Goal: Task Accomplishment & Management: Complete application form

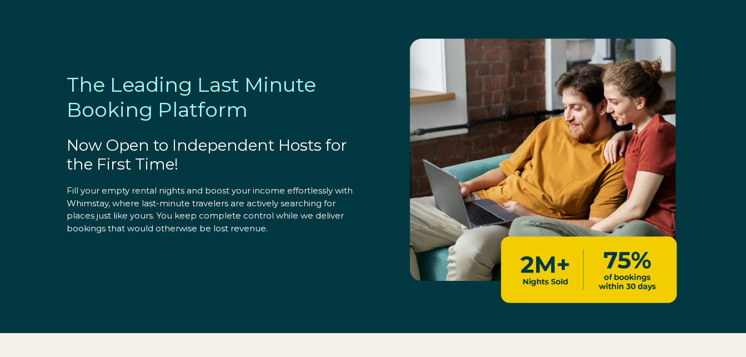
select select "US"
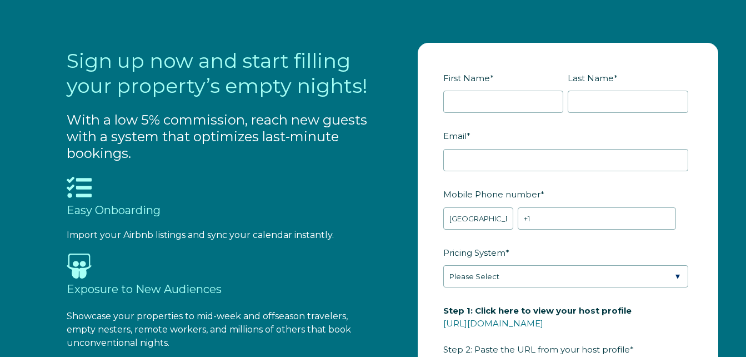
scroll to position [1066, 0]
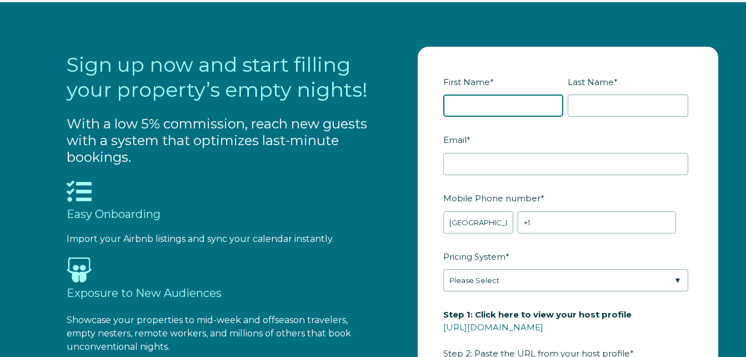
click at [514, 105] on input "First Name *" at bounding box center [503, 105] width 121 height 22
type input "[PERSON_NAME]"
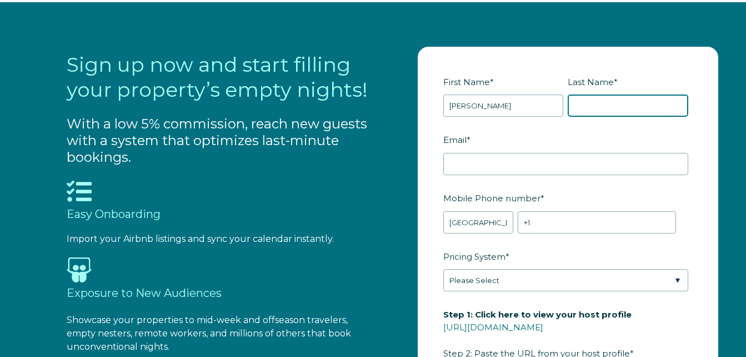
type input "[PERSON_NAME]"
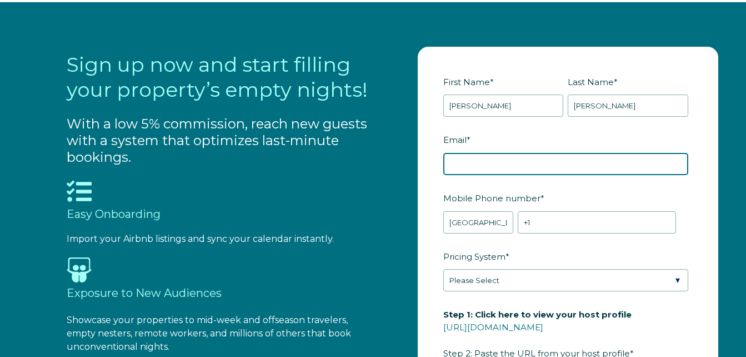
type input "[EMAIL_ADDRESS][DOMAIN_NAME]"
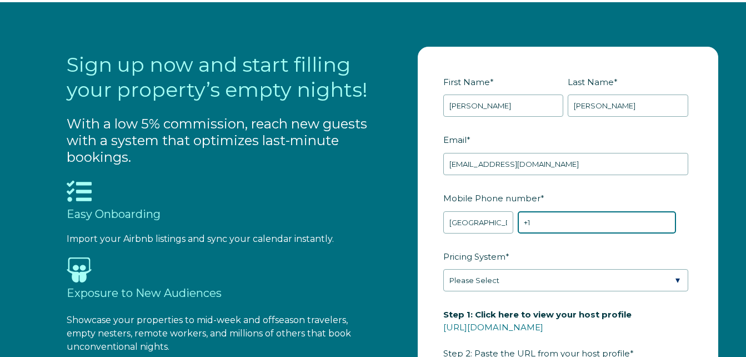
click at [556, 230] on input "+1" at bounding box center [597, 222] width 158 height 22
type input "[PHONE_NUMBER]"
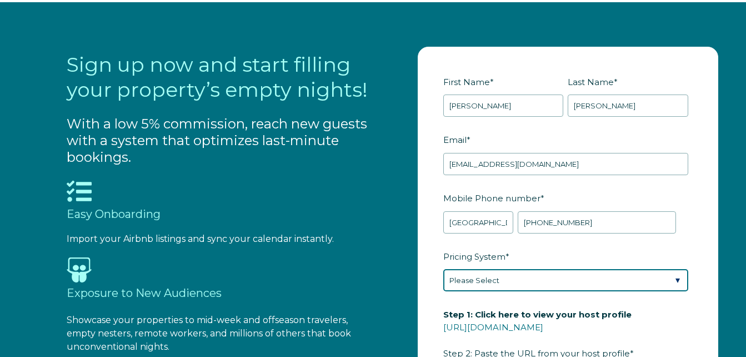
click at [678, 276] on select "Please Select Manual Airbnb Smart Pricing PriceLabs Wheelhouse Beyond Pricing 3…" at bounding box center [565, 280] width 245 height 22
select select "Manual"
click at [443, 269] on select "Please Select Manual Airbnb Smart Pricing PriceLabs Wheelhouse Beyond Pricing 3…" at bounding box center [565, 280] width 245 height 22
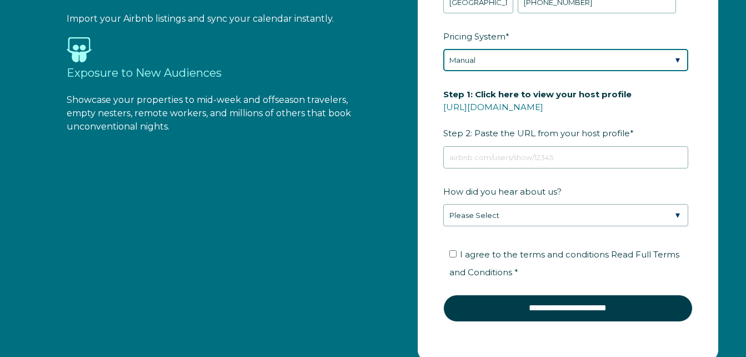
scroll to position [1311, 0]
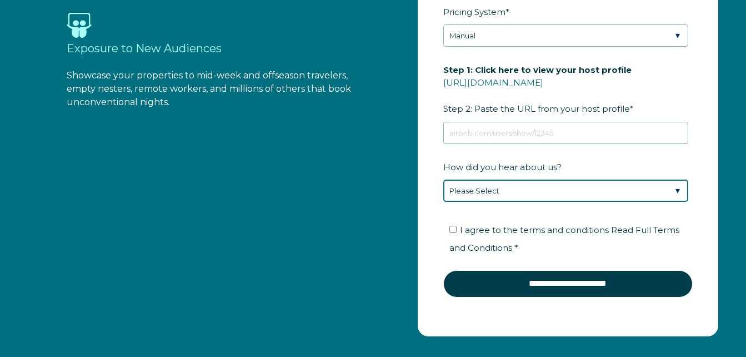
click at [670, 196] on select "Please Select Found Whimstay through a Google search Direct outreach from a Whi…" at bounding box center [565, 190] width 245 height 22
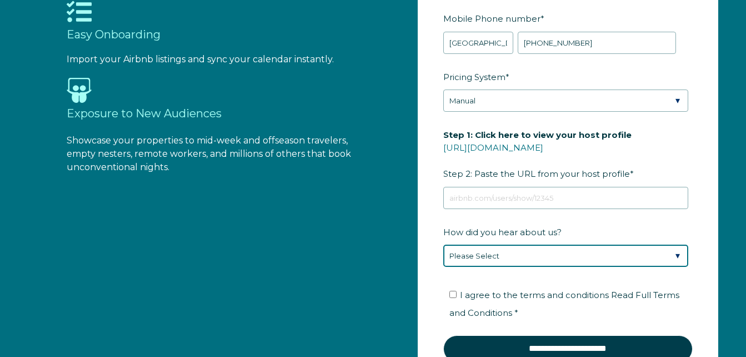
scroll to position [1244, 0]
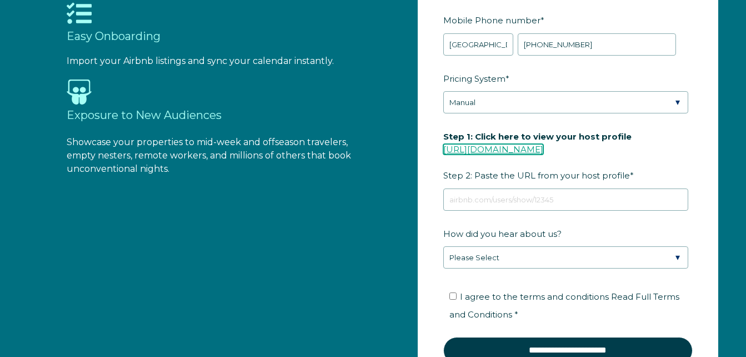
click at [543, 149] on link "[URL][DOMAIN_NAME]" at bounding box center [493, 149] width 100 height 11
click at [543, 148] on link "[URL][DOMAIN_NAME]" at bounding box center [493, 149] width 100 height 11
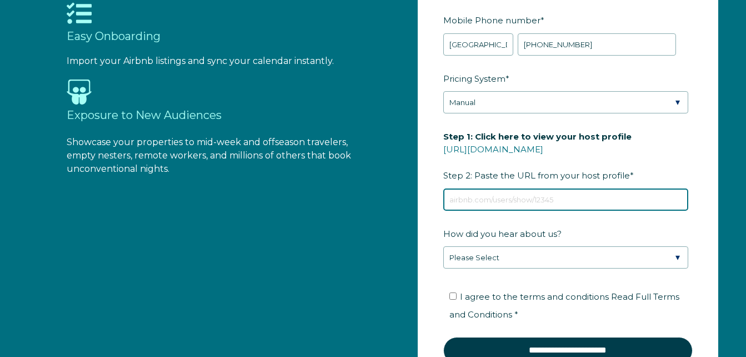
click at [480, 200] on input "Step 1: Click here to view your host profile [URL][DOMAIN_NAME] Step 2: Paste t…" at bounding box center [565, 199] width 245 height 22
click at [482, 207] on input "Step 1: Click here to view your host profile [URL][DOMAIN_NAME] Step 2: Paste t…" at bounding box center [565, 199] width 245 height 22
click at [487, 205] on input "Step 1: Click here to view your host profile [URL][DOMAIN_NAME] Step 2: Paste t…" at bounding box center [565, 199] width 245 height 22
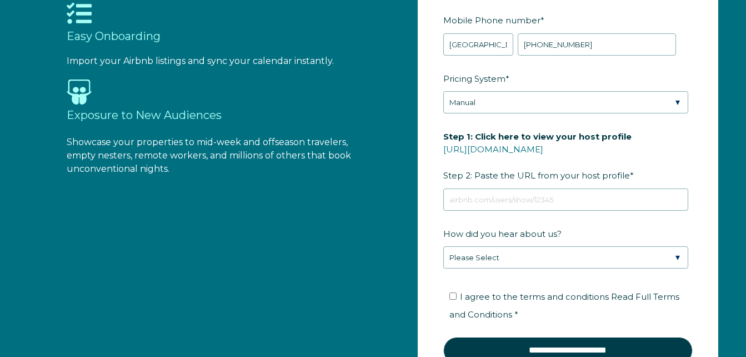
click at [495, 212] on fieldset "Step 1: Click here to view your host profile [URL][DOMAIN_NAME] Step 2: Paste t…" at bounding box center [567, 175] width 249 height 97
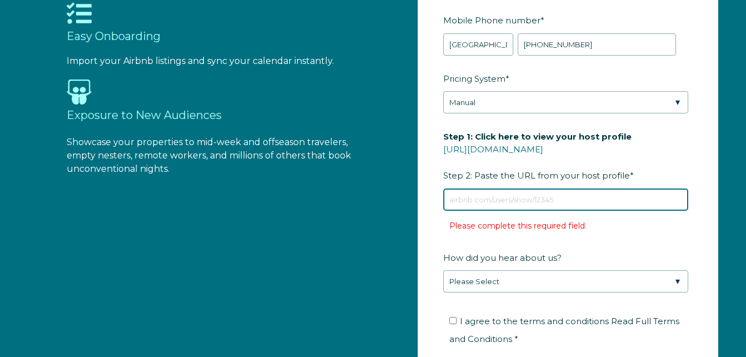
click at [497, 207] on input "Step 1: Click here to view your host profile [URL][DOMAIN_NAME] Step 2: Paste t…" at bounding box center [565, 199] width 245 height 22
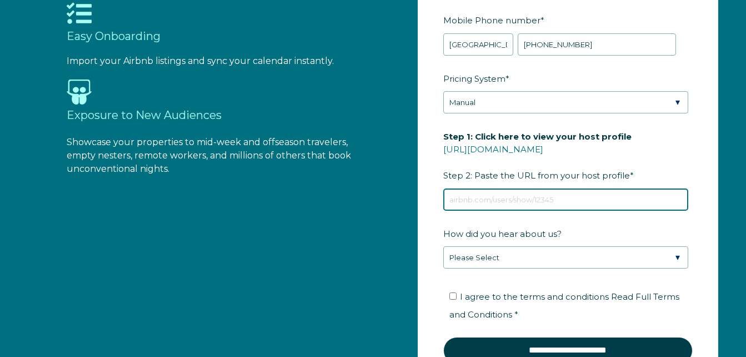
click at [499, 203] on input "Step 1: Click here to view your host profile [URL][DOMAIN_NAME] Step 2: Paste t…" at bounding box center [565, 199] width 245 height 22
drag, startPoint x: 500, startPoint y: 204, endPoint x: 511, endPoint y: 213, distance: 13.9
click at [511, 213] on fieldset "Step 1: Click here to view your host profile [URL][DOMAIN_NAME] Step 2: Paste t…" at bounding box center [567, 175] width 249 height 97
click at [529, 201] on input "Step 1: Click here to view your host profile [URL][DOMAIN_NAME] Step 2: Paste t…" at bounding box center [565, 199] width 245 height 22
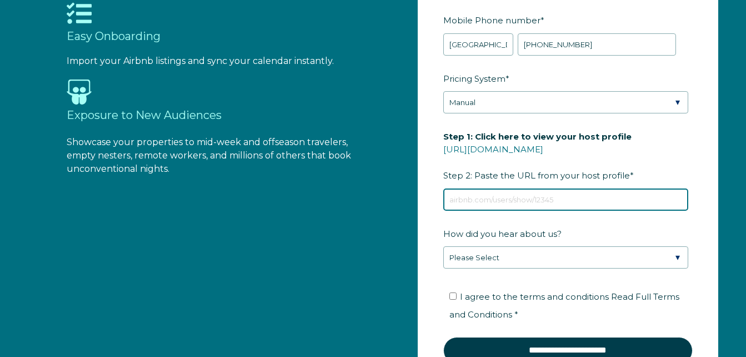
paste input "[URL][DOMAIN_NAME]"
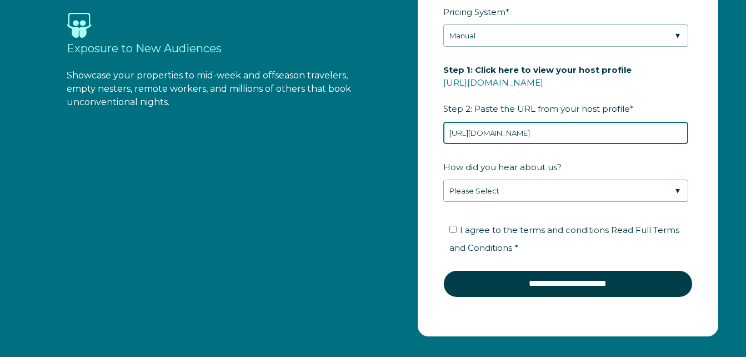
scroll to position [1333, 0]
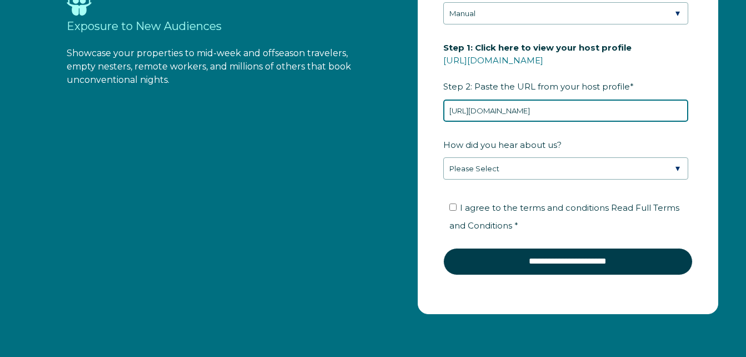
type input "[URL][DOMAIN_NAME]"
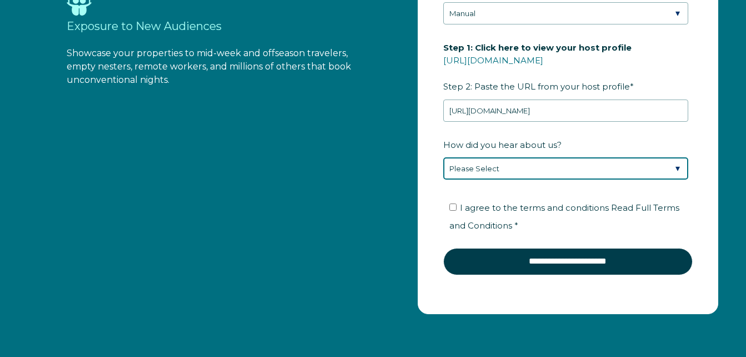
click at [678, 164] on select "Please Select Found Whimstay through a Google search Direct outreach from a Whi…" at bounding box center [565, 168] width 245 height 22
select select "Social Media"
click at [443, 157] on select "Please Select Found Whimstay through a Google search Direct outreach from a Whi…" at bounding box center [565, 168] width 245 height 22
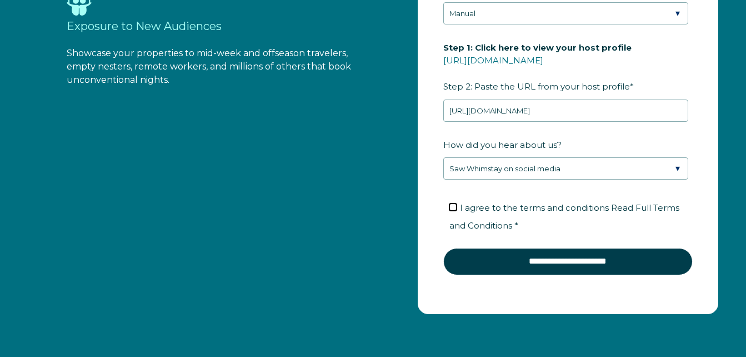
click at [453, 206] on input "I agree to the terms and conditions Read Full Terms and Conditions *" at bounding box center [452, 206] width 7 height 7
checkbox input "true"
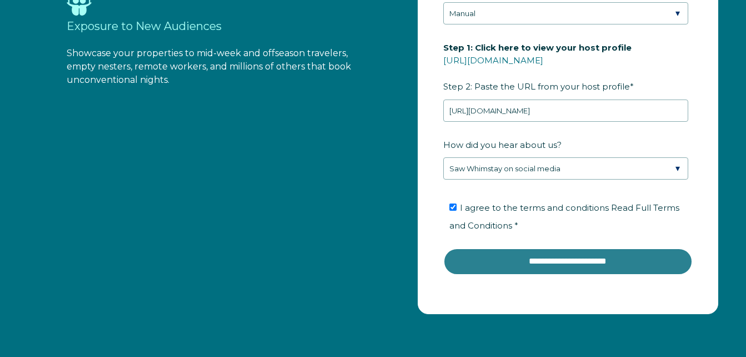
click at [539, 259] on input "**********" at bounding box center [567, 261] width 249 height 27
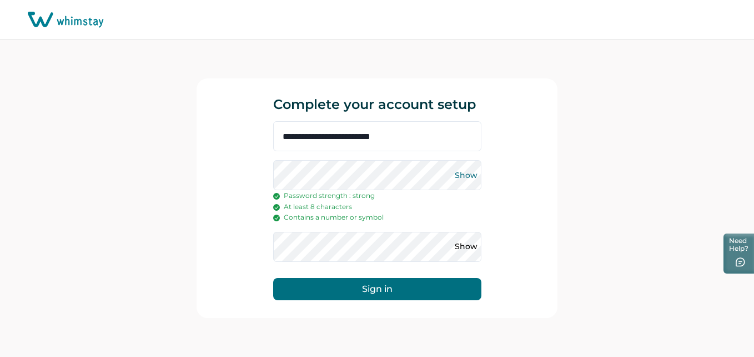
click at [468, 172] on button "Show" at bounding box center [467, 175] width 18 height 18
click at [468, 247] on button "Show" at bounding box center [467, 247] width 18 height 18
click at [397, 283] on button "Sign in" at bounding box center [377, 289] width 208 height 22
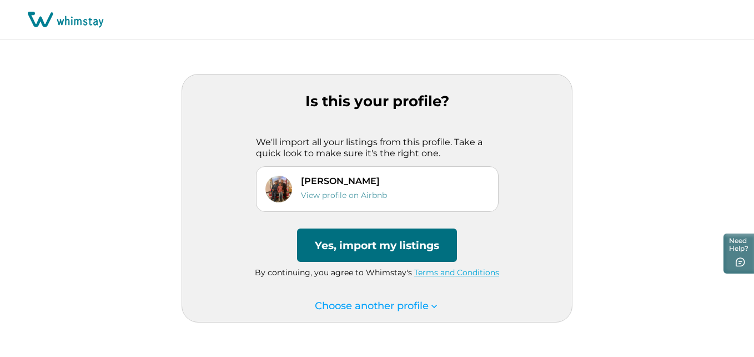
click at [390, 249] on button "Yes, import my listings" at bounding box center [377, 244] width 160 height 33
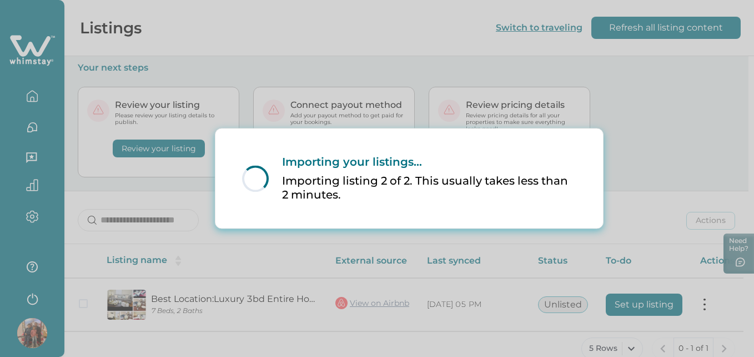
click at [402, 169] on div "Importing your listings... Importing listing 2 of 2. This usually takes less th…" at bounding box center [423, 178] width 308 height 46
click at [491, 132] on div "Loading... Importing your listings... Importing listing 2 of 2. This usually ta…" at bounding box center [410, 177] width 388 height 99
